Goal: Information Seeking & Learning: Compare options

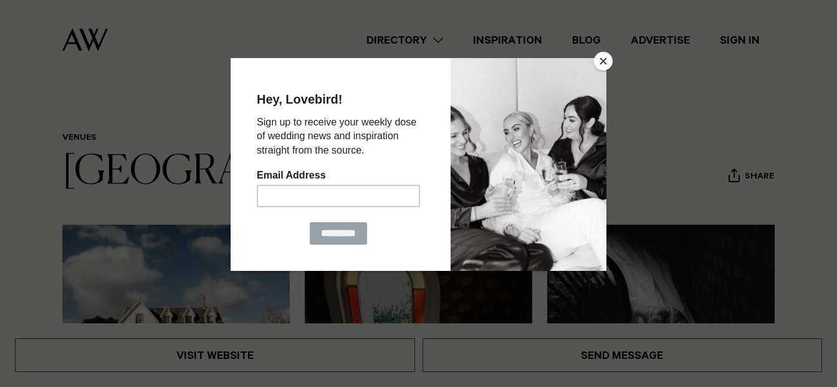
click at [602, 59] on button "Close" at bounding box center [603, 61] width 19 height 19
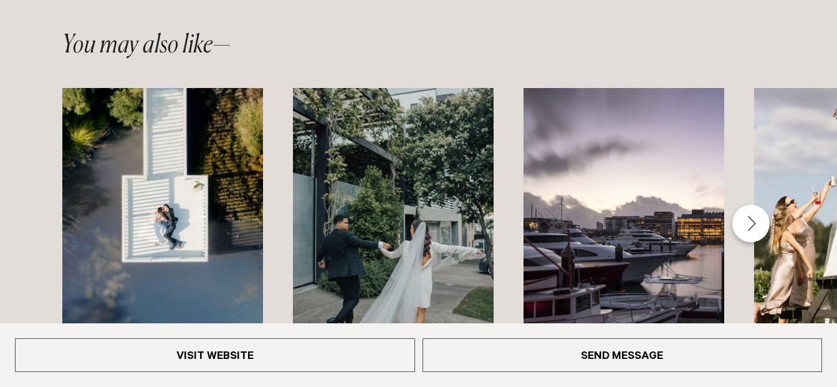
scroll to position [1885, 0]
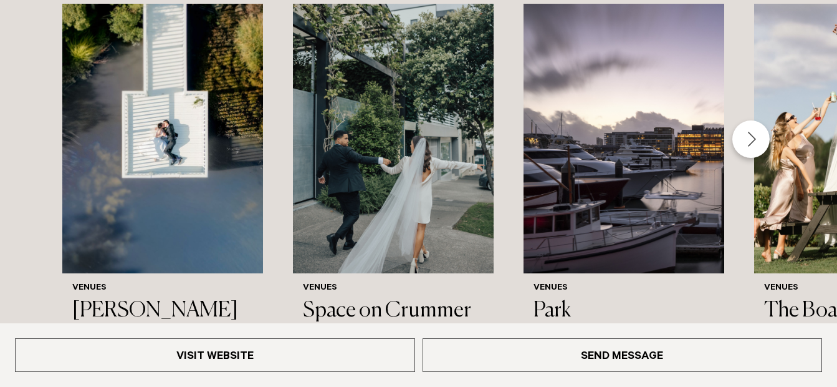
click at [745, 120] on div "Next slide" at bounding box center [751, 138] width 37 height 37
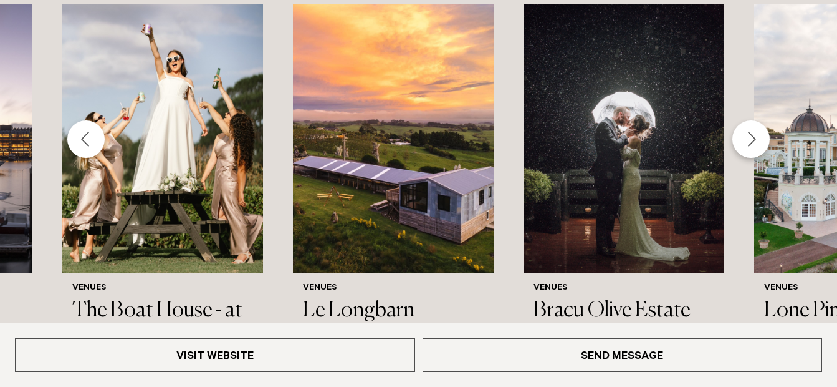
click at [761, 120] on div "Next slide" at bounding box center [751, 138] width 37 height 37
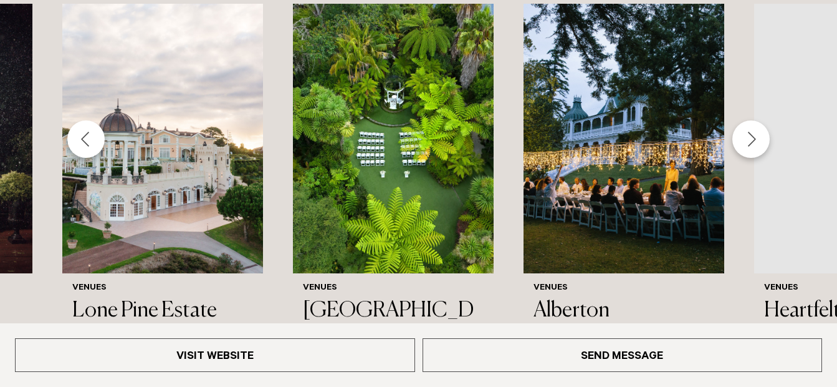
click at [761, 120] on div "Next slide" at bounding box center [751, 138] width 37 height 37
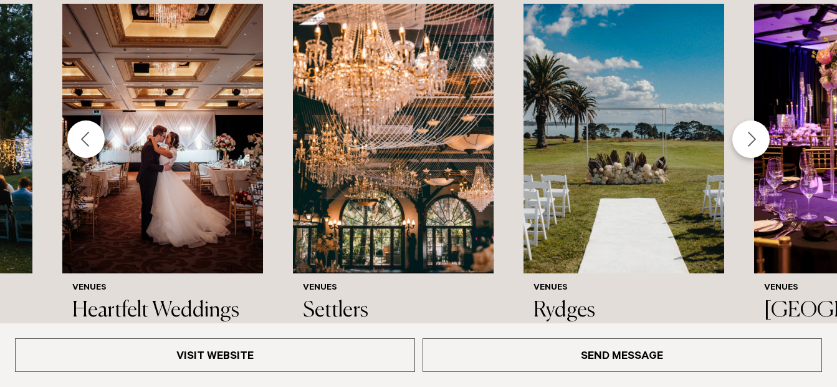
click at [757, 120] on div "Next slide" at bounding box center [751, 138] width 37 height 37
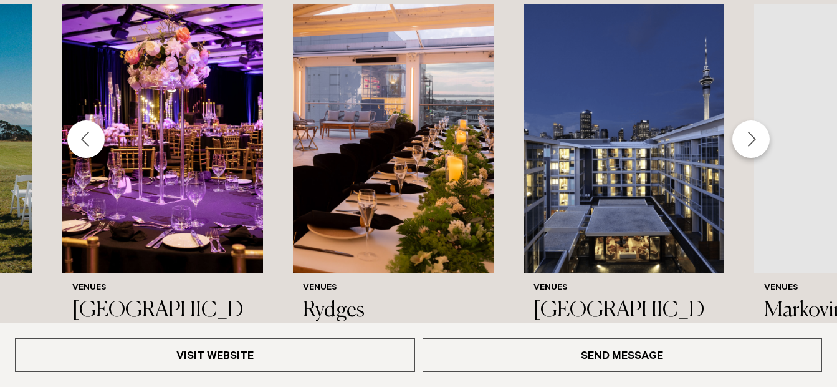
click at [757, 120] on div "Next slide" at bounding box center [751, 138] width 37 height 37
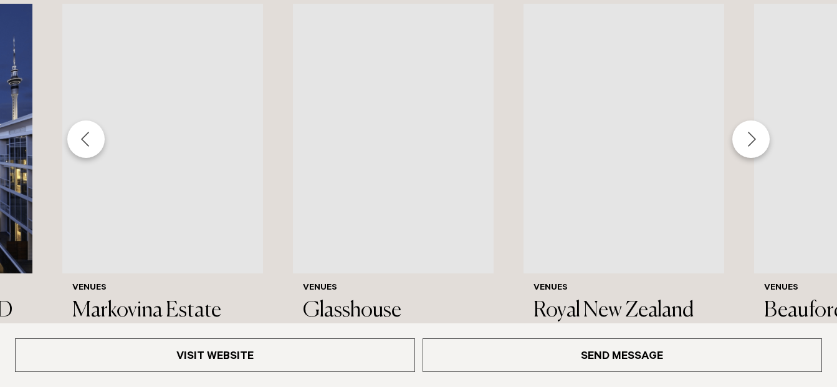
click at [757, 120] on div "Next slide" at bounding box center [751, 138] width 37 height 37
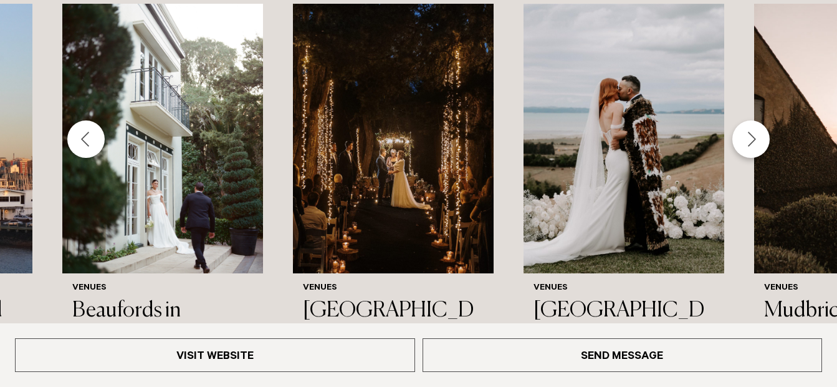
click at [757, 120] on div "Next slide" at bounding box center [751, 138] width 37 height 37
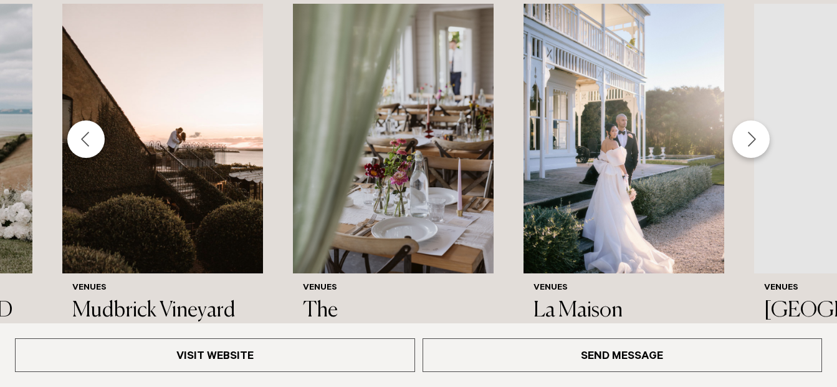
click at [757, 120] on div "Next slide" at bounding box center [751, 138] width 37 height 37
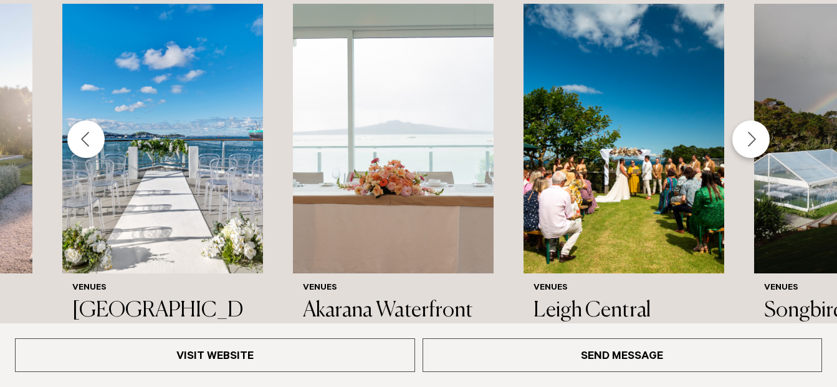
click at [759, 120] on div "Next slide" at bounding box center [751, 138] width 37 height 37
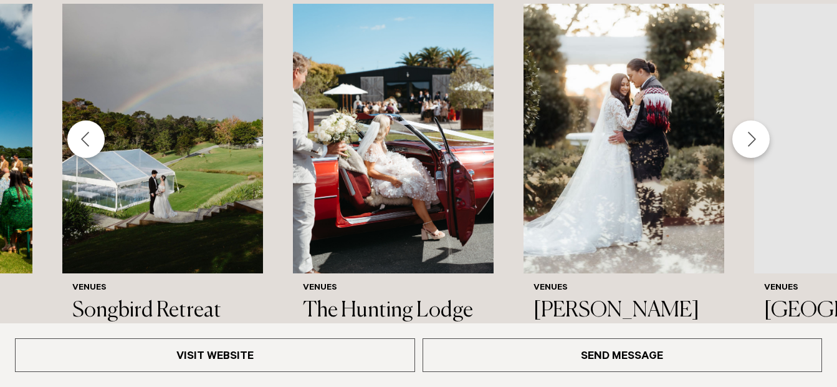
click at [758, 120] on div "Next slide" at bounding box center [751, 138] width 37 height 37
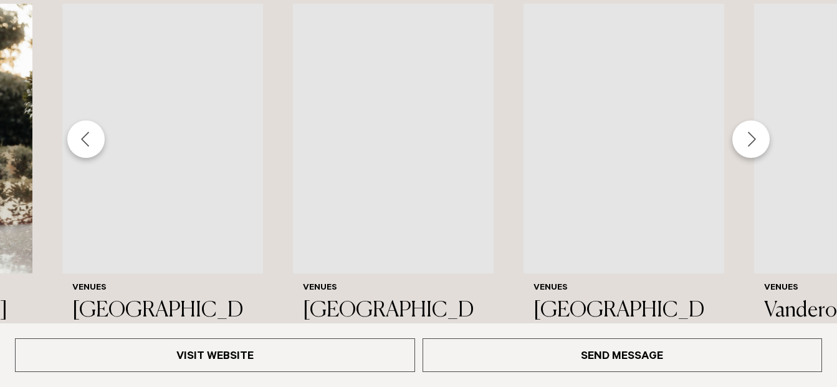
click at [758, 120] on div "Next slide" at bounding box center [751, 138] width 37 height 37
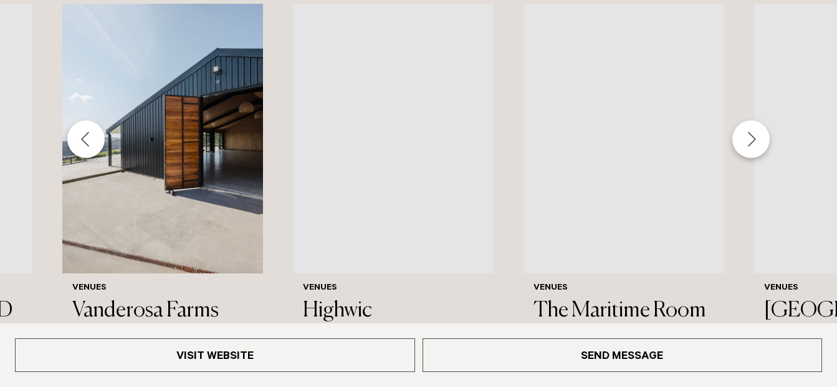
click at [758, 120] on div "Next slide" at bounding box center [751, 138] width 37 height 37
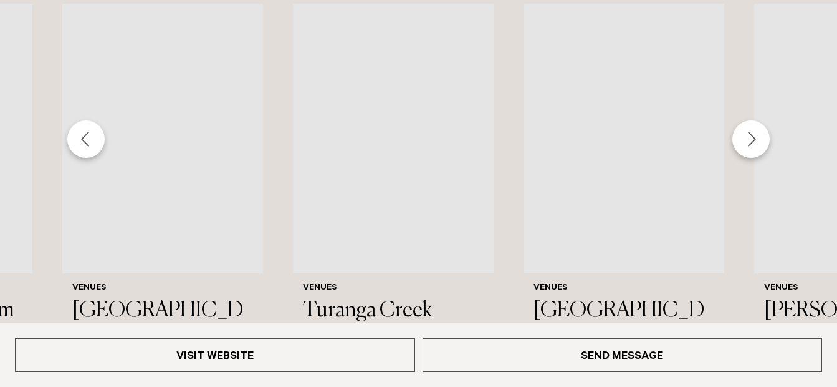
click at [749, 120] on div "Next slide" at bounding box center [751, 138] width 37 height 37
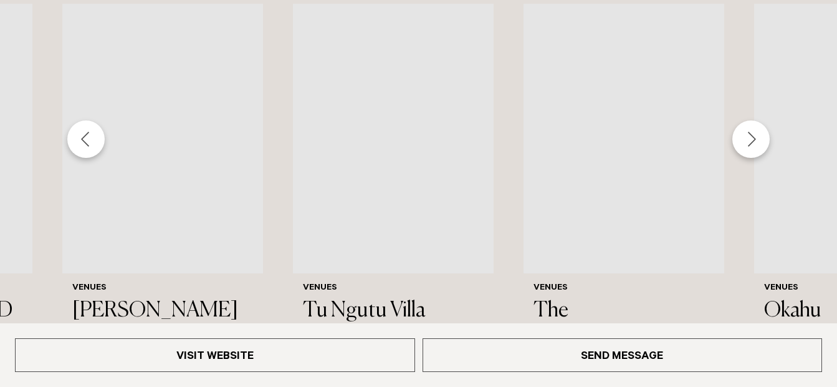
click at [749, 120] on div "Next slide" at bounding box center [751, 138] width 37 height 37
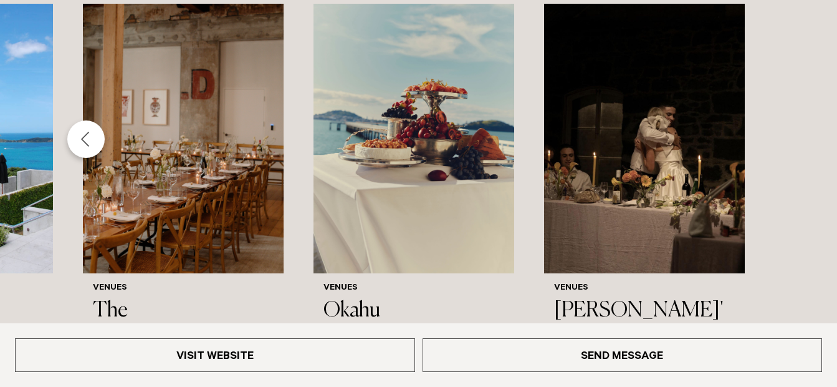
click at [90, 120] on div "Previous slide" at bounding box center [85, 138] width 37 height 37
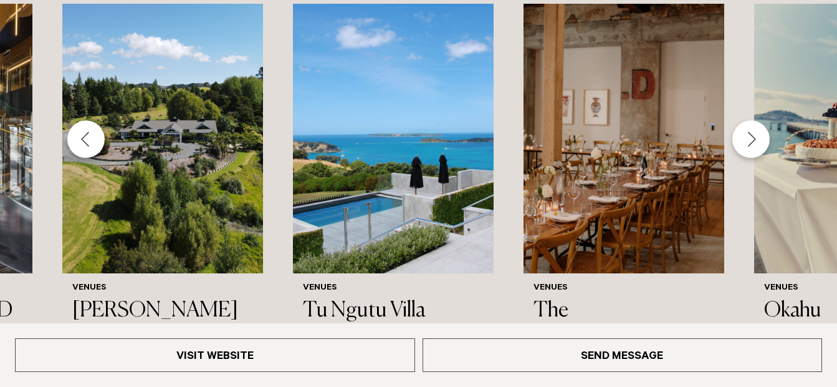
click at [90, 120] on div "Previous slide" at bounding box center [85, 138] width 37 height 37
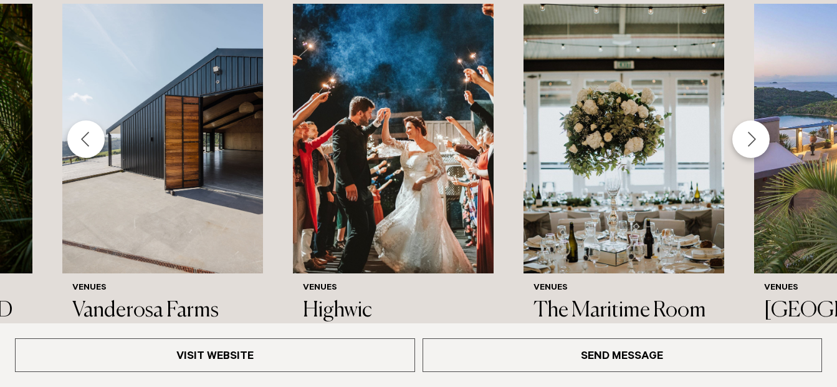
click at [90, 120] on div "Previous slide" at bounding box center [85, 138] width 37 height 37
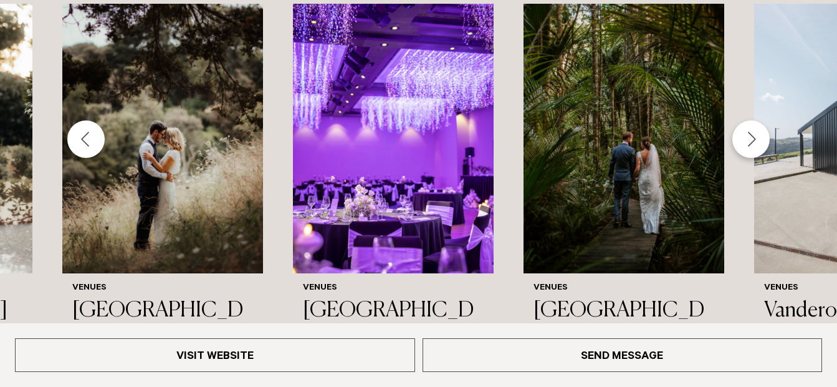
click at [754, 120] on div "Next slide" at bounding box center [751, 138] width 37 height 37
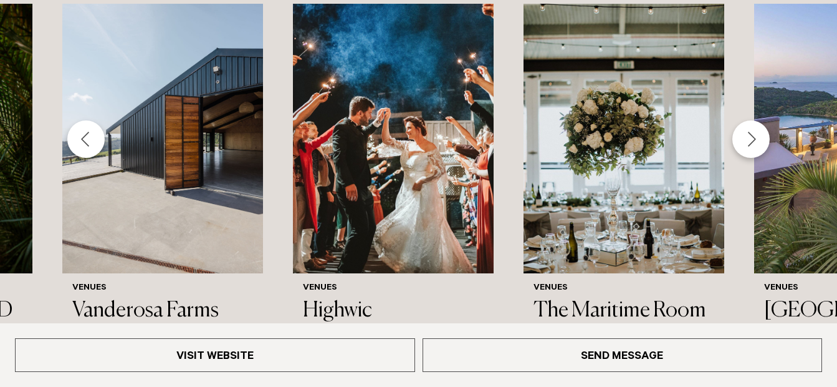
click at [753, 120] on div "Next slide" at bounding box center [751, 138] width 37 height 37
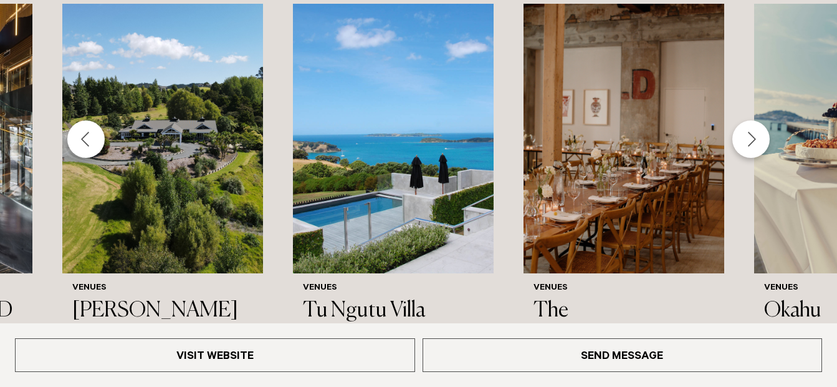
click at [94, 120] on div "Previous slide" at bounding box center [85, 138] width 37 height 37
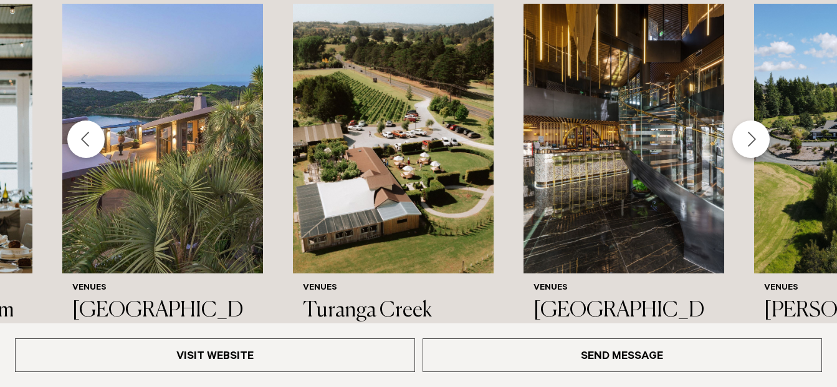
click at [94, 120] on div "Previous slide" at bounding box center [85, 138] width 37 height 37
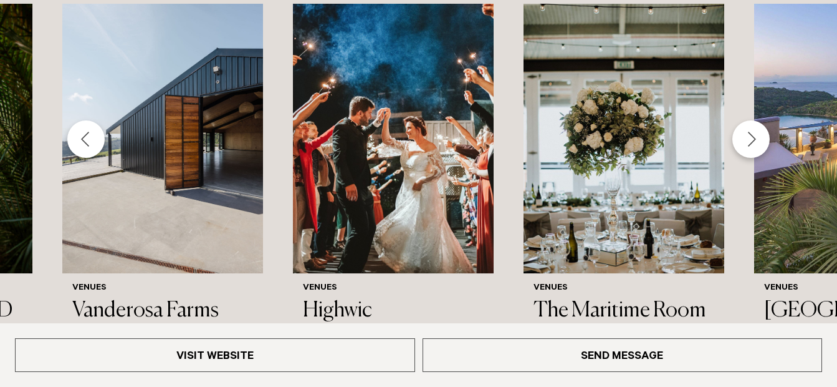
click at [94, 120] on div "Previous slide" at bounding box center [85, 138] width 37 height 37
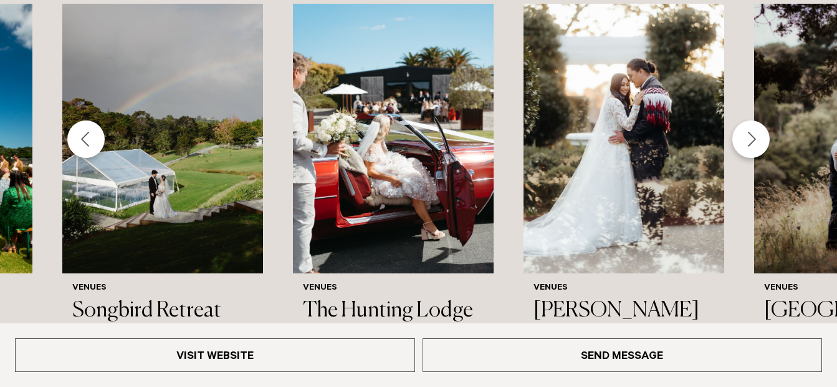
click at [94, 120] on div "Previous slide" at bounding box center [85, 138] width 37 height 37
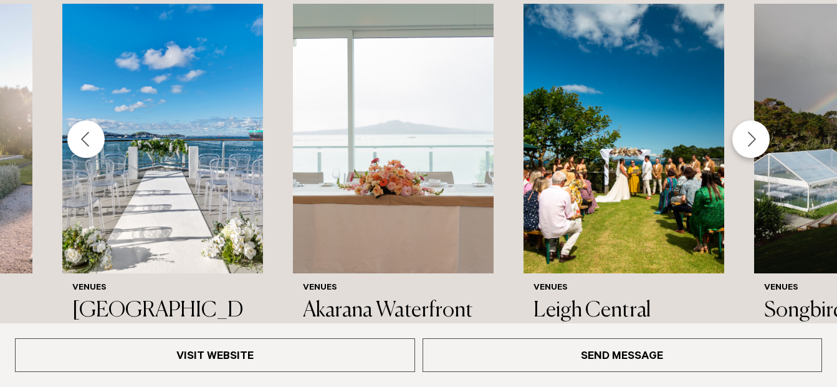
click at [94, 120] on div "Previous slide" at bounding box center [85, 138] width 37 height 37
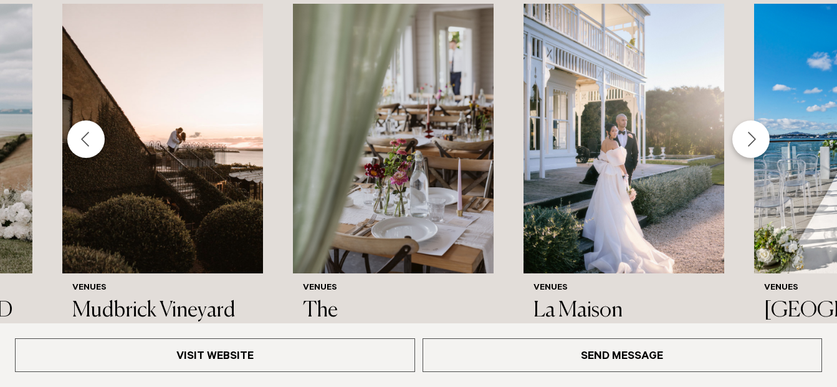
click at [94, 120] on div "Previous slide" at bounding box center [85, 138] width 37 height 37
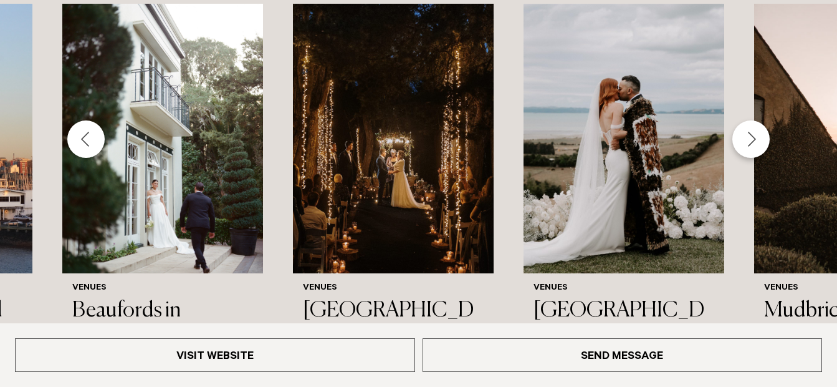
click at [94, 120] on div "Previous slide" at bounding box center [85, 138] width 37 height 37
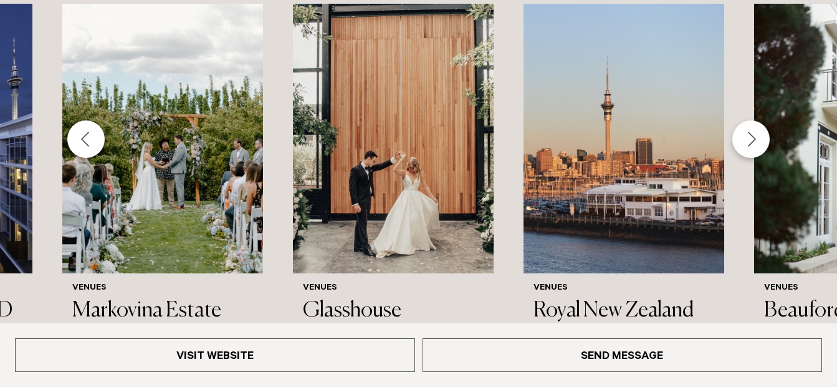
click at [94, 120] on div "Previous slide" at bounding box center [85, 138] width 37 height 37
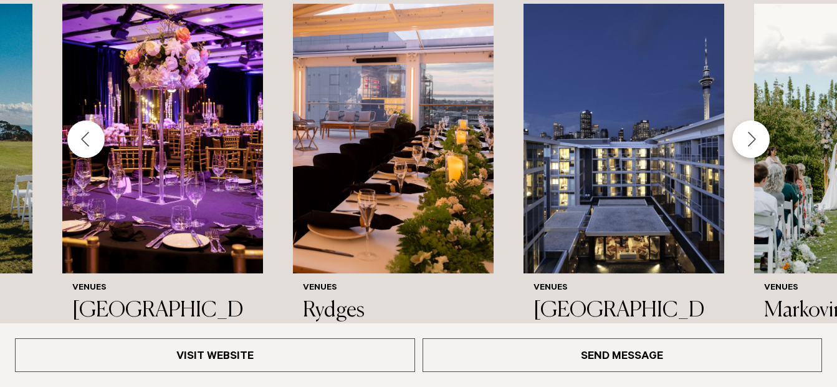
click at [94, 120] on div "Previous slide" at bounding box center [85, 138] width 37 height 37
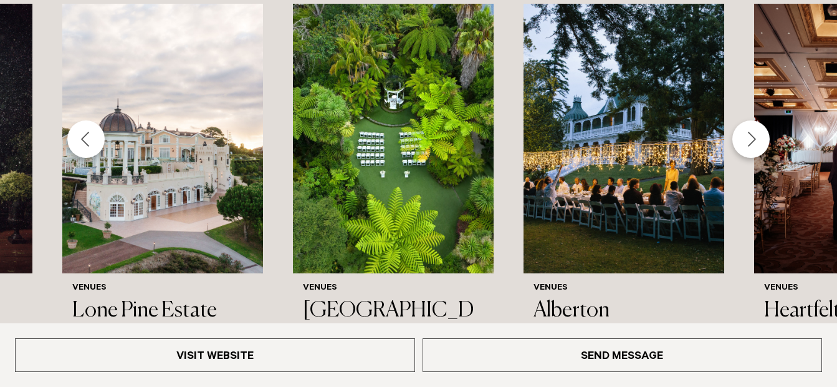
click at [761, 120] on div "Next slide" at bounding box center [751, 138] width 37 height 37
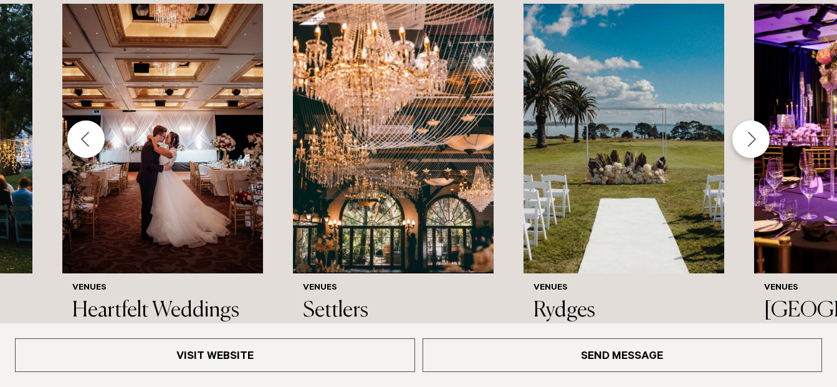
click at [761, 120] on div "Next slide" at bounding box center [751, 138] width 37 height 37
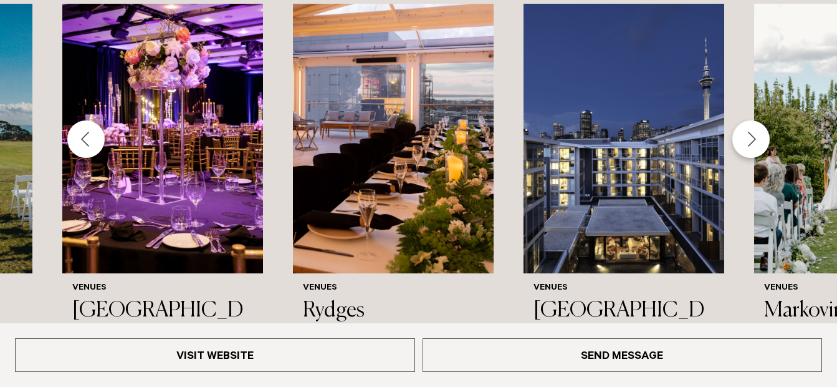
click at [761, 120] on div "Next slide" at bounding box center [751, 138] width 37 height 37
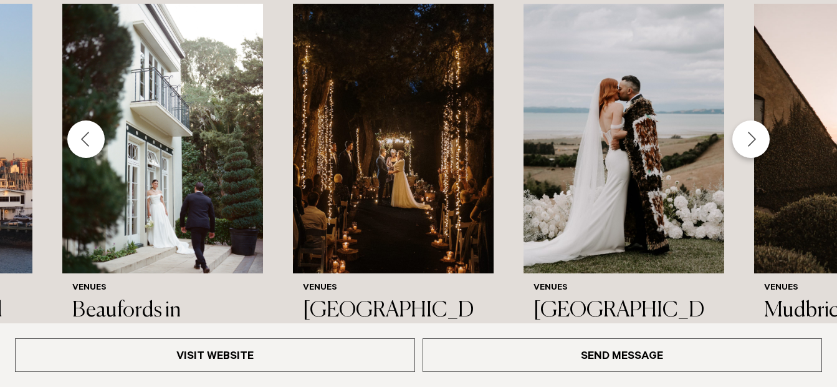
click at [761, 120] on div "Next slide" at bounding box center [751, 138] width 37 height 37
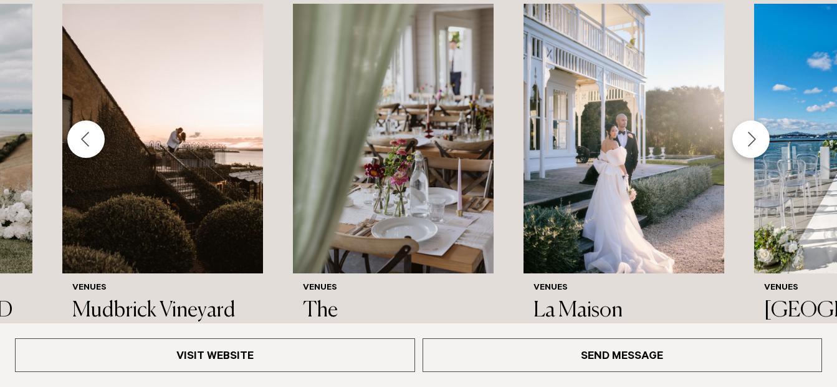
click at [761, 120] on div "Next slide" at bounding box center [751, 138] width 37 height 37
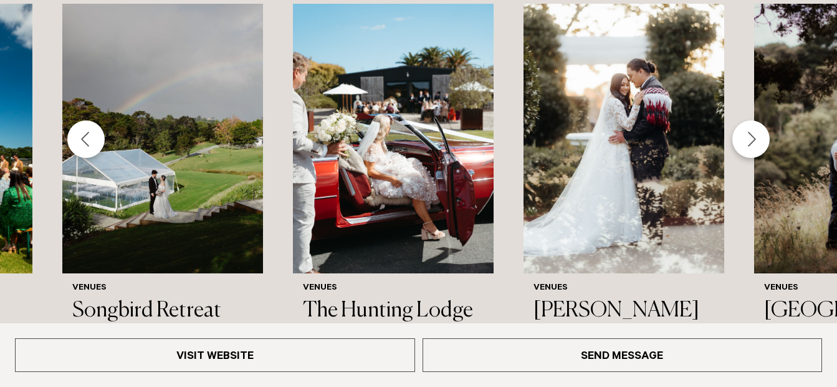
click at [761, 120] on div "Next slide" at bounding box center [751, 138] width 37 height 37
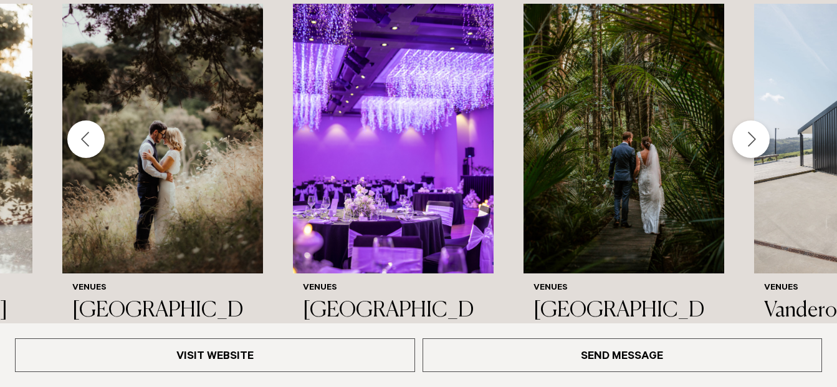
click at [761, 120] on div "Next slide" at bounding box center [751, 138] width 37 height 37
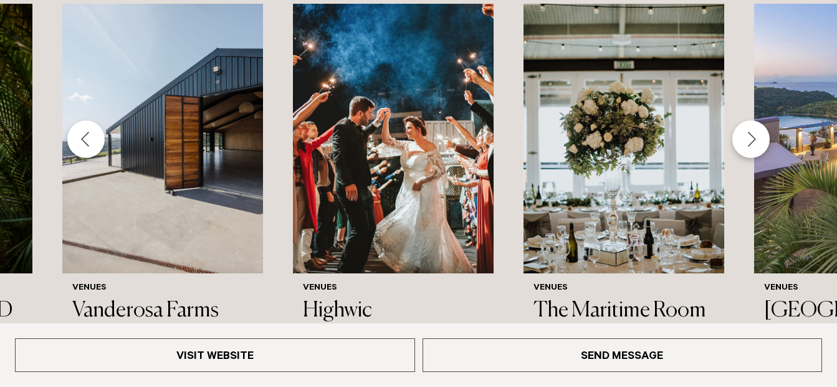
click at [761, 120] on div "Next slide" at bounding box center [751, 138] width 37 height 37
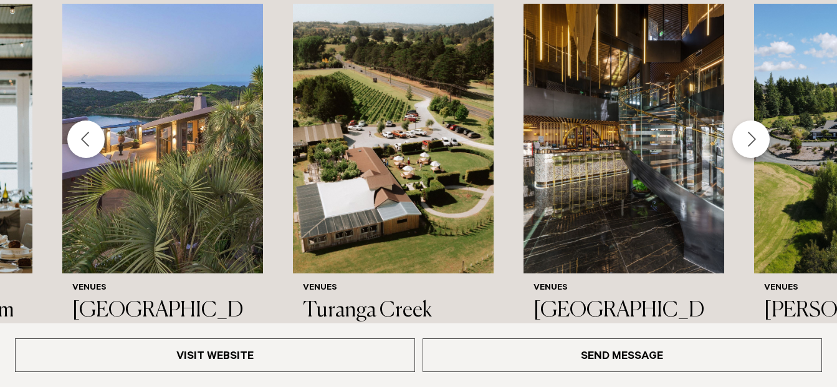
click at [761, 120] on div "Next slide" at bounding box center [751, 138] width 37 height 37
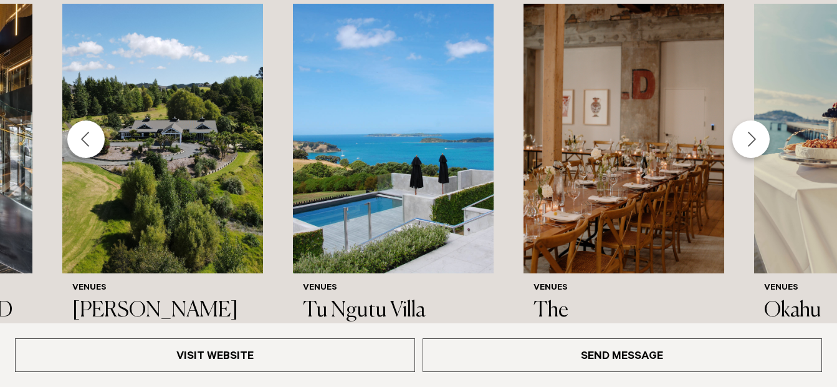
click at [761, 120] on div "Next slide" at bounding box center [751, 138] width 37 height 37
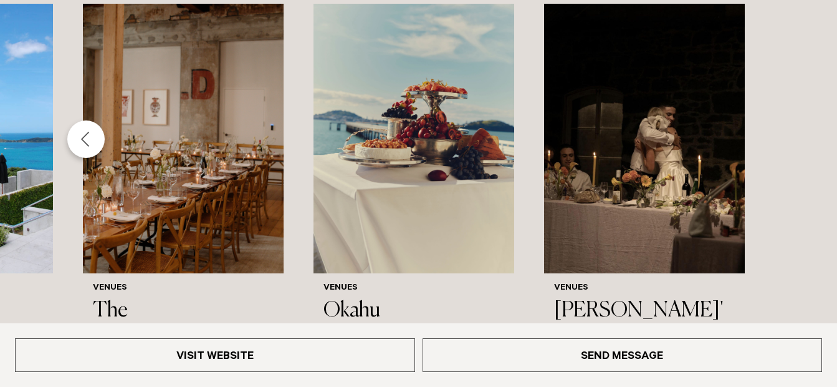
click at [102, 120] on div "Previous slide" at bounding box center [85, 138] width 37 height 37
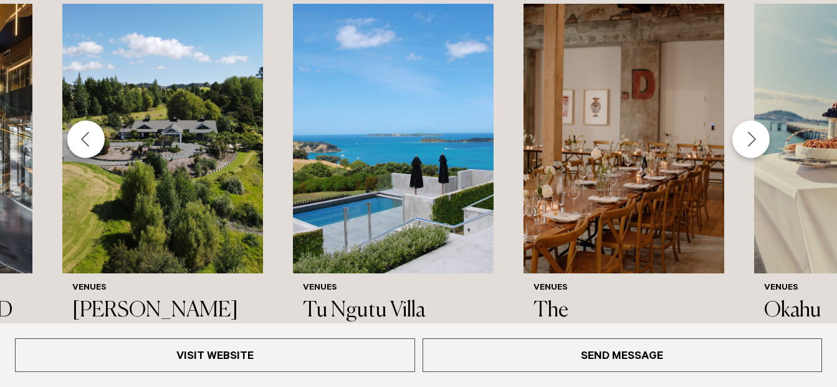
click at [97, 120] on div "Previous slide" at bounding box center [85, 138] width 37 height 37
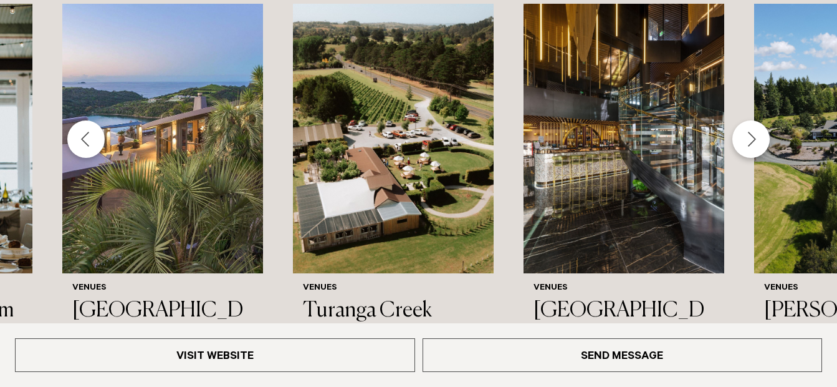
click at [97, 120] on div "Previous slide" at bounding box center [85, 138] width 37 height 37
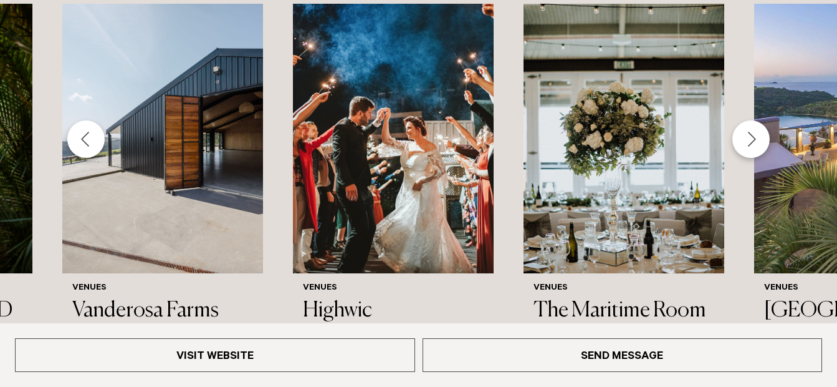
click at [97, 120] on div "Previous slide" at bounding box center [85, 138] width 37 height 37
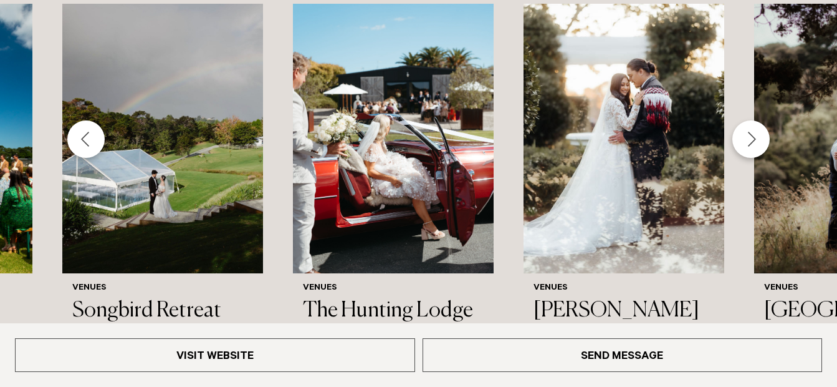
click at [97, 120] on div "Previous slide" at bounding box center [85, 138] width 37 height 37
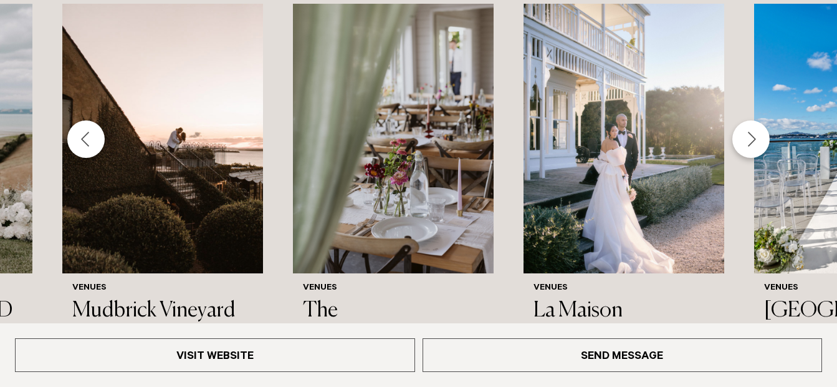
click at [97, 120] on div "Previous slide" at bounding box center [85, 138] width 37 height 37
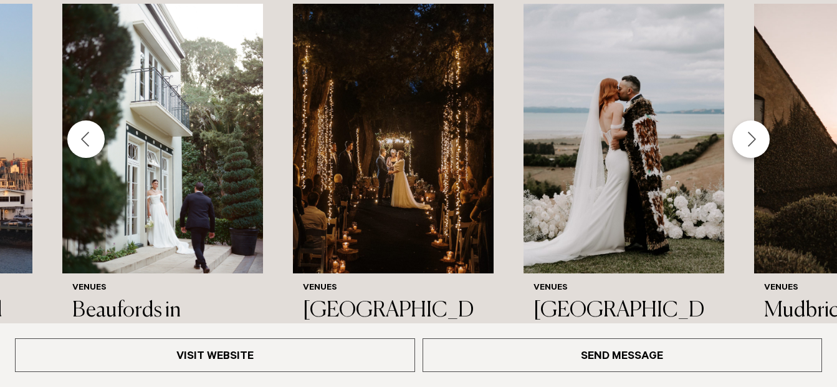
click at [97, 120] on div "Previous slide" at bounding box center [85, 138] width 37 height 37
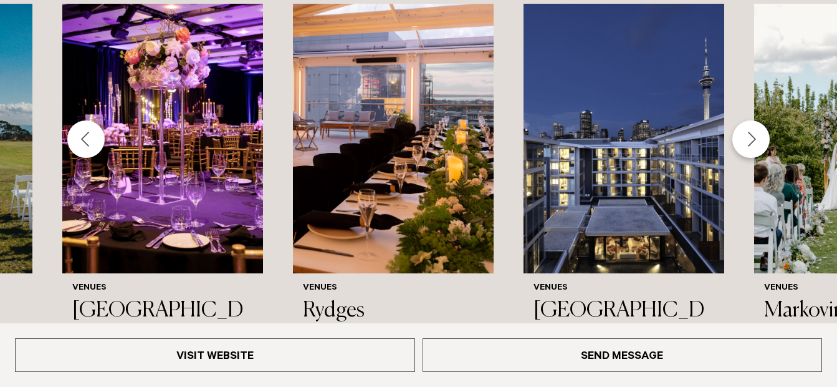
click at [97, 120] on div "Previous slide" at bounding box center [85, 138] width 37 height 37
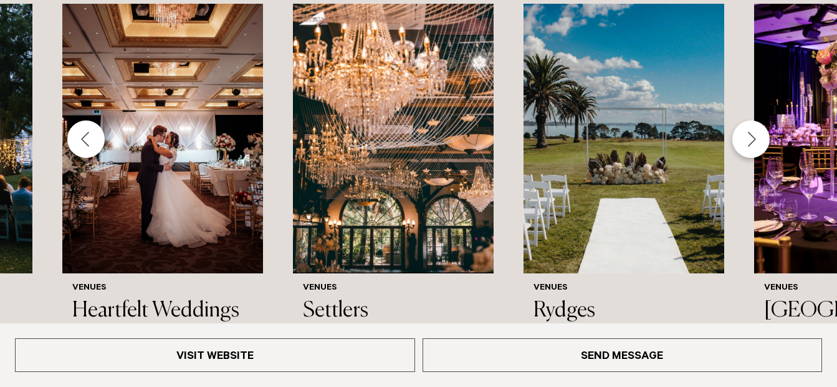
click at [97, 120] on div "Previous slide" at bounding box center [85, 138] width 37 height 37
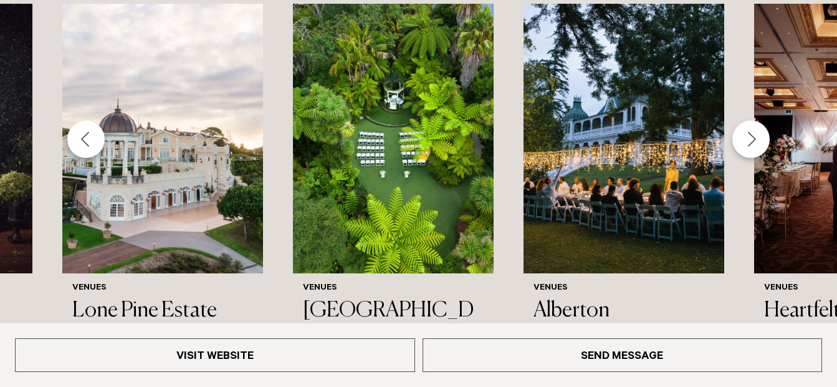
click at [97, 120] on div "Previous slide" at bounding box center [85, 138] width 37 height 37
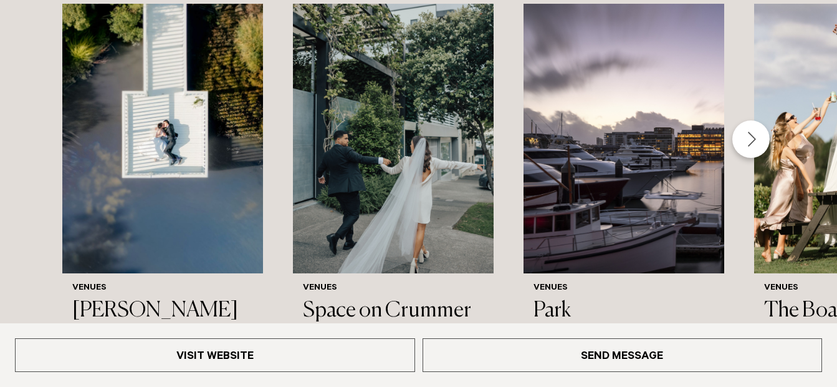
click at [761, 120] on div "Next slide" at bounding box center [751, 138] width 37 height 37
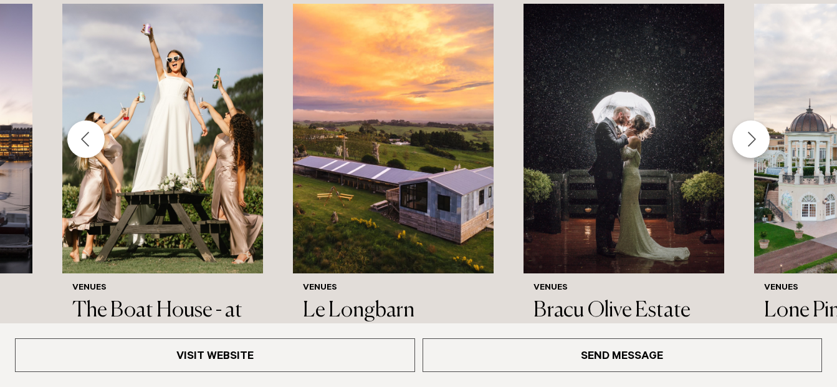
click at [761, 120] on div "Next slide" at bounding box center [751, 138] width 37 height 37
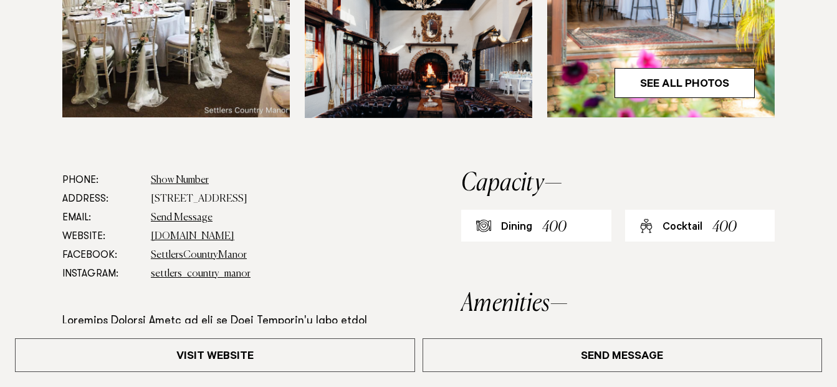
scroll to position [628, 0]
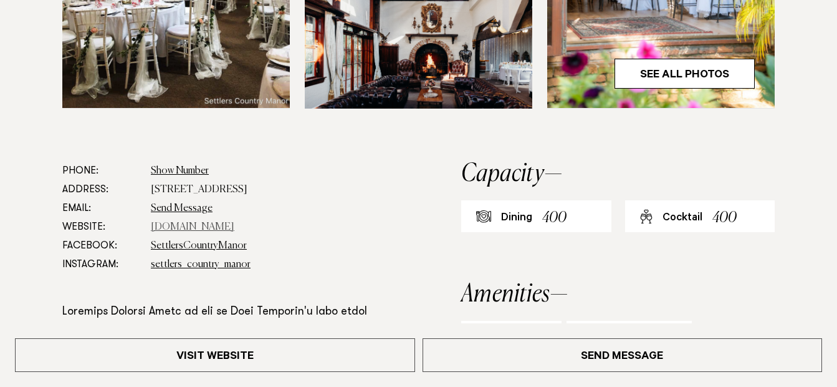
click at [234, 222] on link "www.settlerscountrymanor.co.nz" at bounding box center [193, 227] width 84 height 10
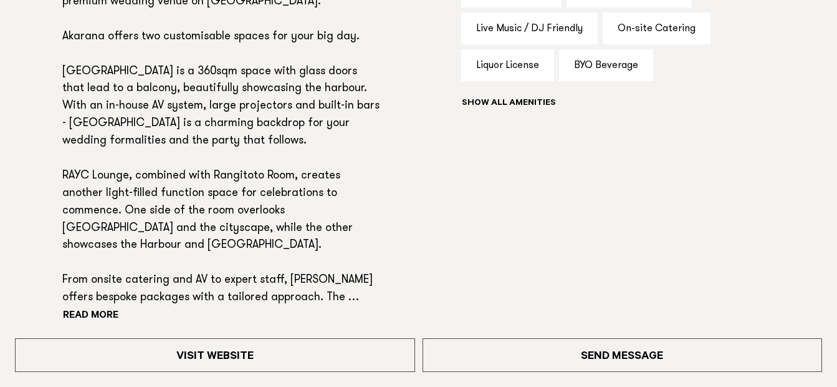
scroll to position [938, 0]
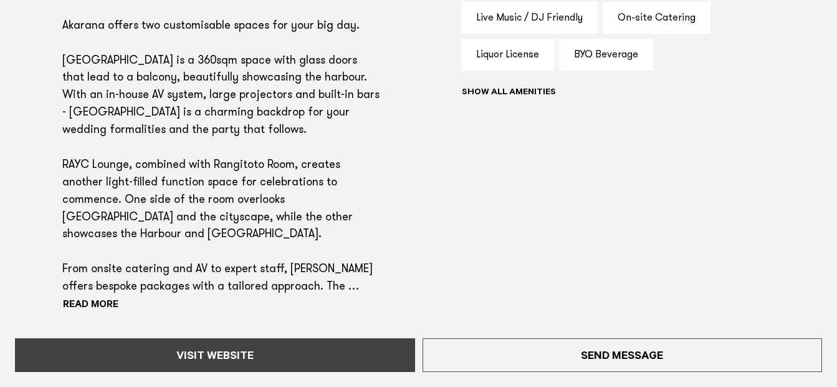
click at [304, 354] on link "Visit Website" at bounding box center [215, 355] width 400 height 34
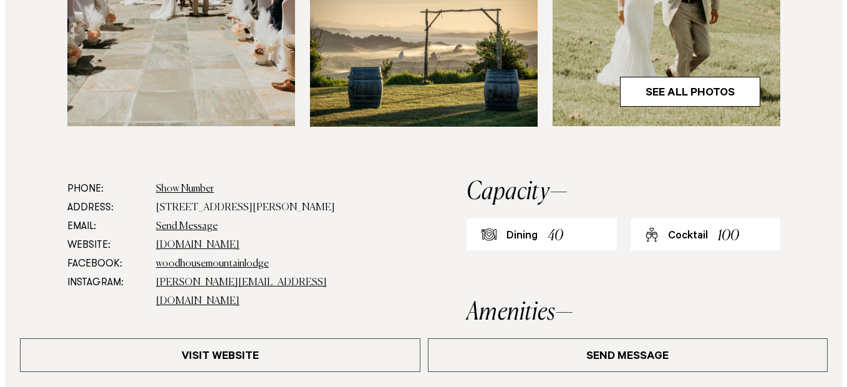
scroll to position [657, 0]
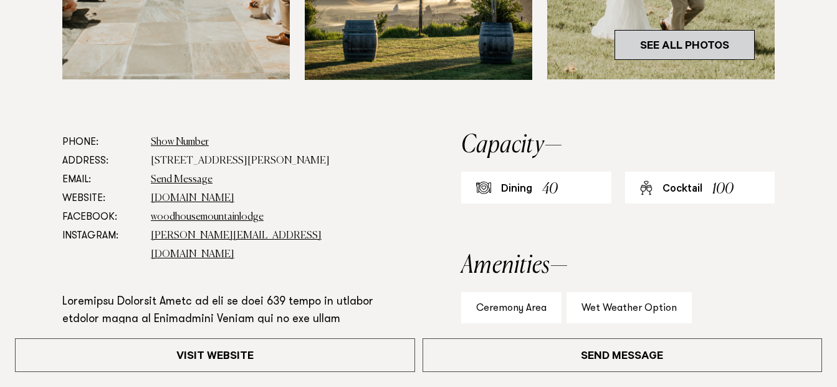
click at [738, 47] on link "See All Photos" at bounding box center [685, 45] width 140 height 30
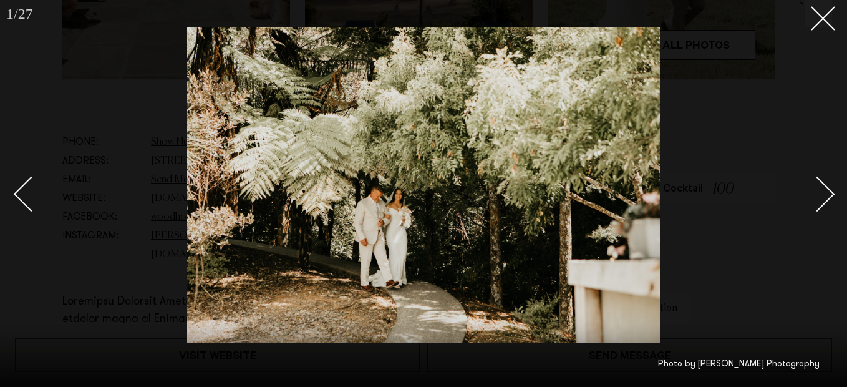
click at [809, 190] on div "Next slide" at bounding box center [817, 194] width 36 height 36
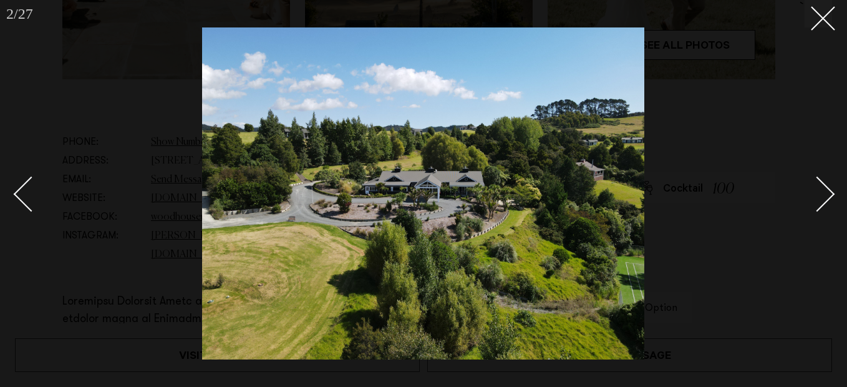
click at [807, 191] on div "Next slide" at bounding box center [817, 194] width 36 height 36
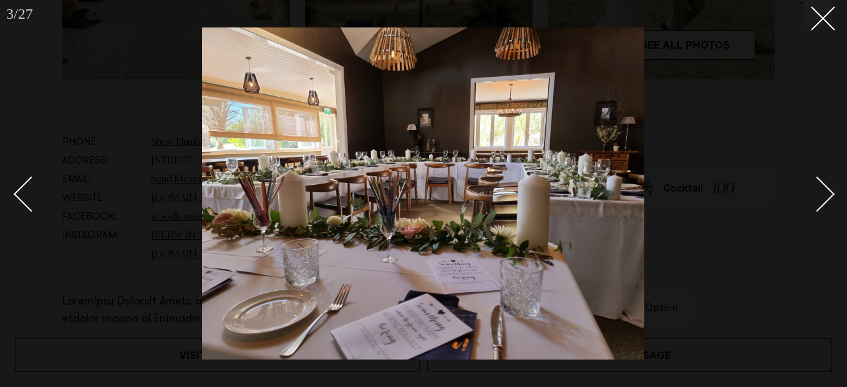
click at [807, 191] on div "Next slide" at bounding box center [817, 194] width 36 height 36
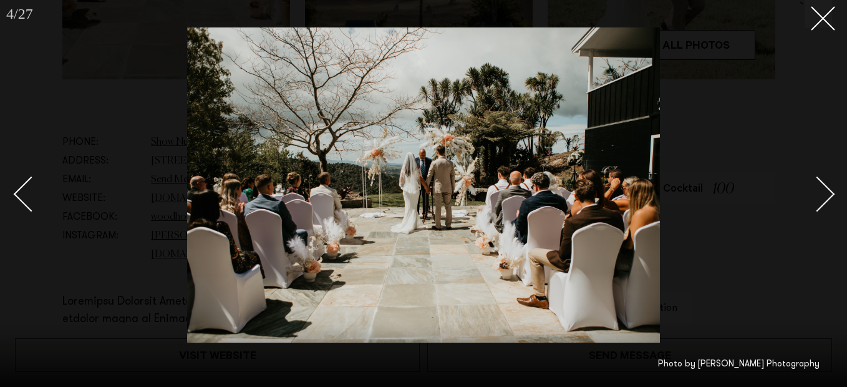
click at [806, 191] on div "Next slide" at bounding box center [817, 194] width 36 height 36
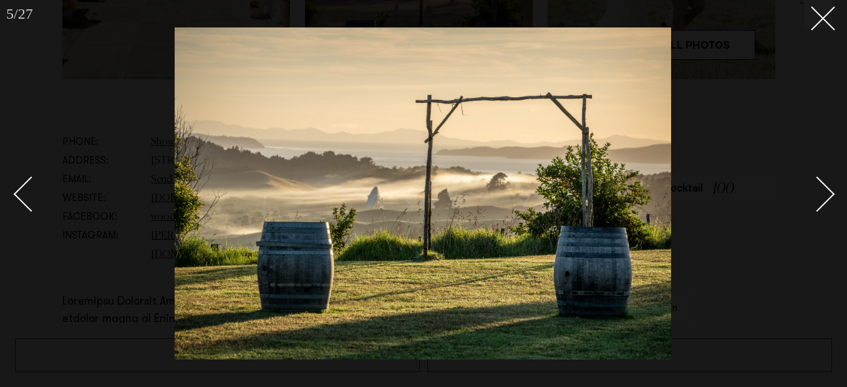
click at [806, 191] on div "Next slide" at bounding box center [817, 194] width 36 height 36
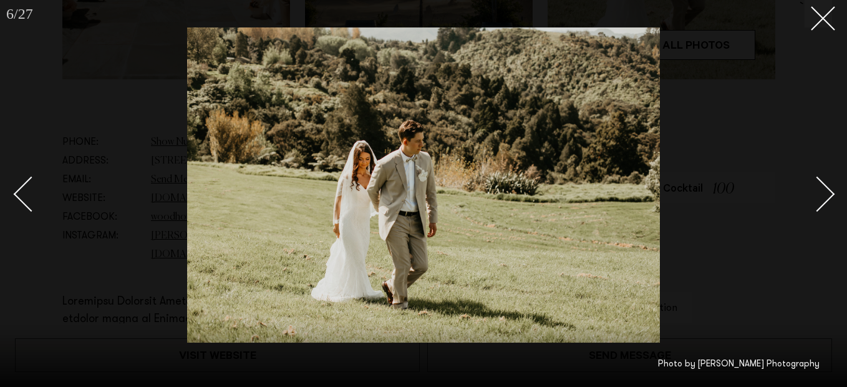
click at [806, 191] on div "Next slide" at bounding box center [817, 194] width 36 height 36
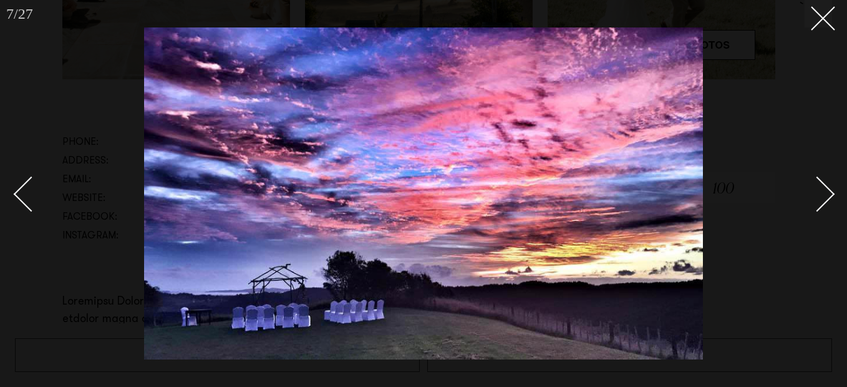
click at [805, 191] on div "Next slide" at bounding box center [817, 194] width 36 height 36
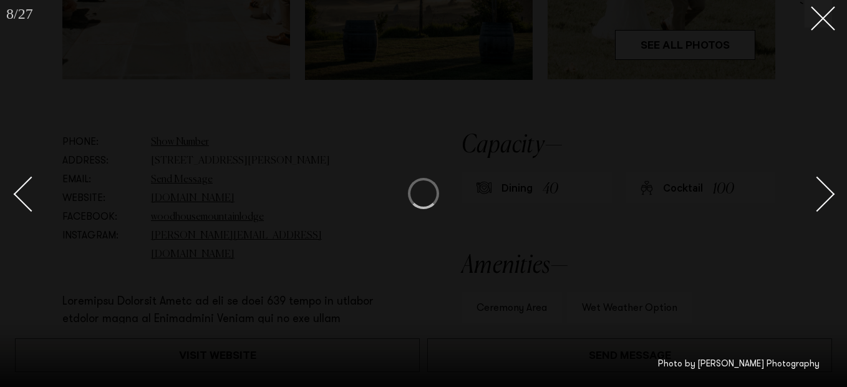
click at [805, 191] on div "Next slide" at bounding box center [817, 194] width 36 height 36
